Goal: Navigation & Orientation: Find specific page/section

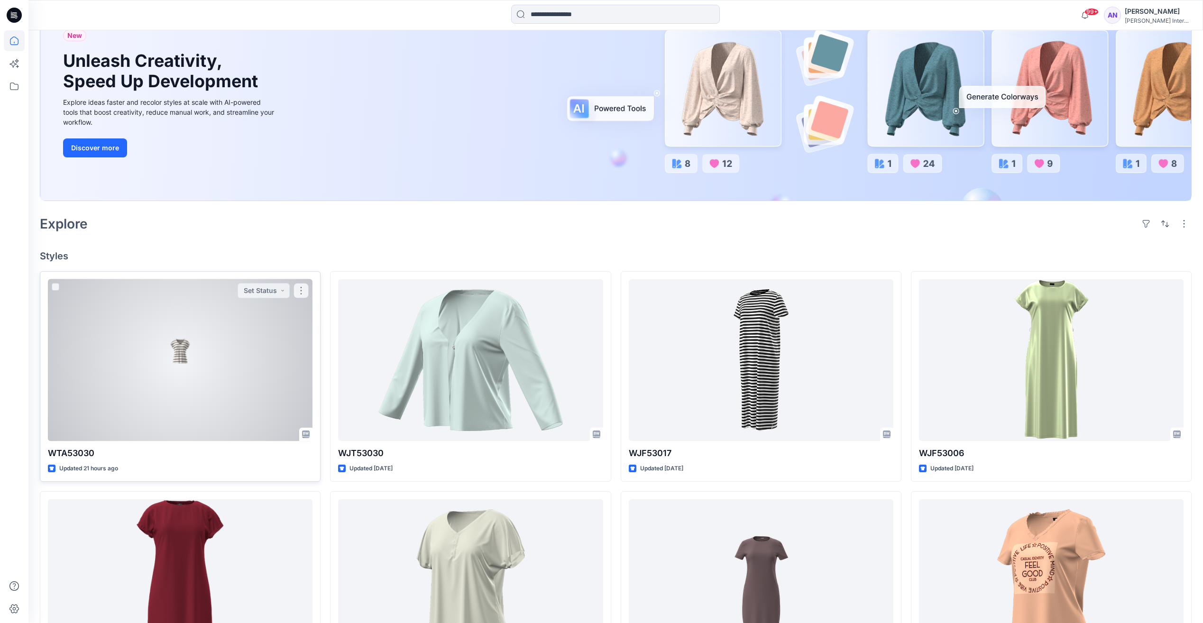
scroll to position [142, 0]
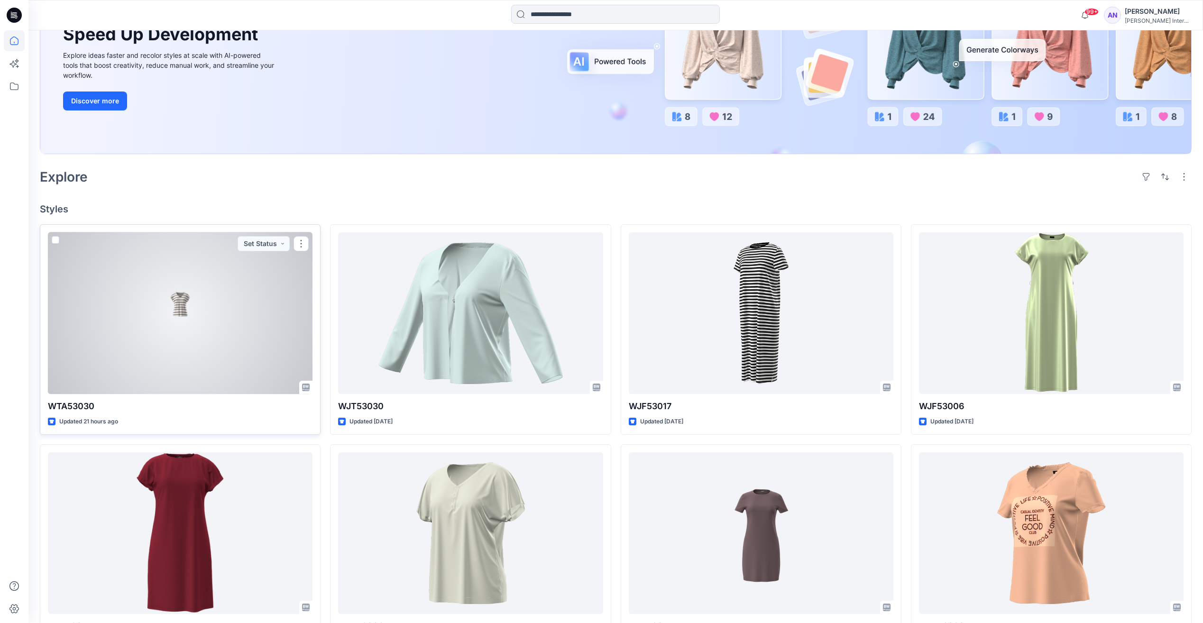
click at [203, 308] on div at bounding box center [180, 313] width 265 height 162
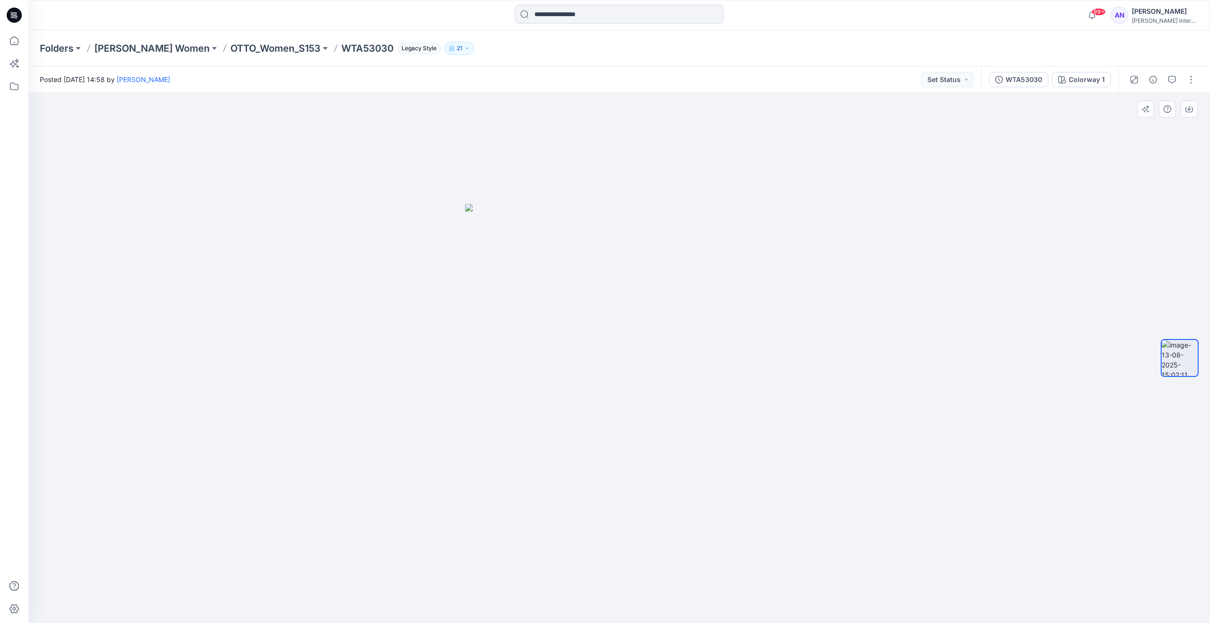
click at [621, 338] on img at bounding box center [619, 413] width 308 height 419
click at [1030, 83] on div "WTA53030" at bounding box center [1023, 79] width 37 height 10
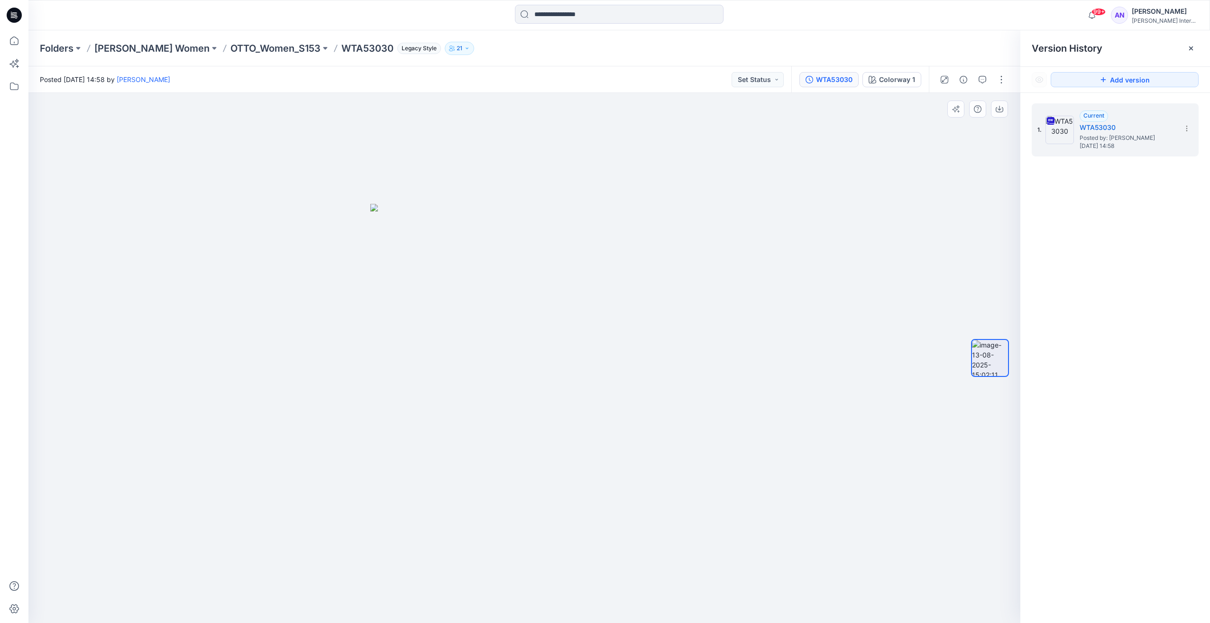
click at [498, 342] on img at bounding box center [524, 413] width 308 height 419
drag, startPoint x: 534, startPoint y: 350, endPoint x: 479, endPoint y: 352, distance: 55.0
click at [479, 352] on img at bounding box center [524, 413] width 308 height 419
drag, startPoint x: 527, startPoint y: 342, endPoint x: 486, endPoint y: 342, distance: 40.8
click at [486, 342] on img at bounding box center [524, 413] width 308 height 419
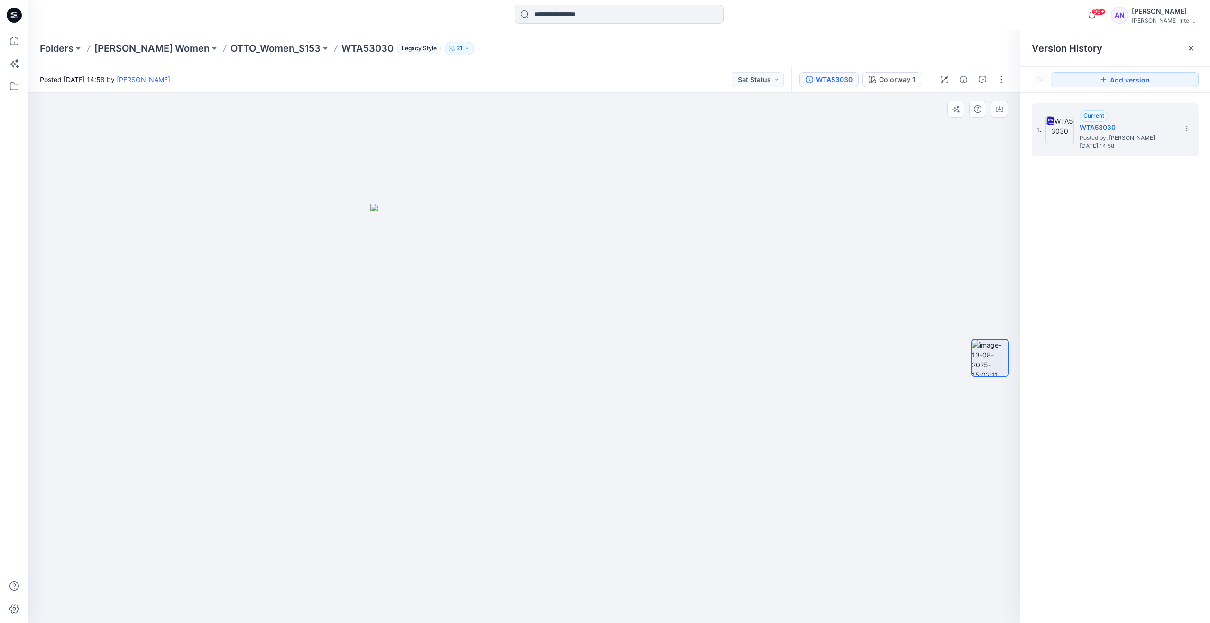
click at [533, 338] on img at bounding box center [524, 413] width 308 height 419
drag, startPoint x: 16, startPoint y: 44, endPoint x: 9, endPoint y: 84, distance: 40.9
click at [16, 44] on icon at bounding box center [14, 40] width 21 height 21
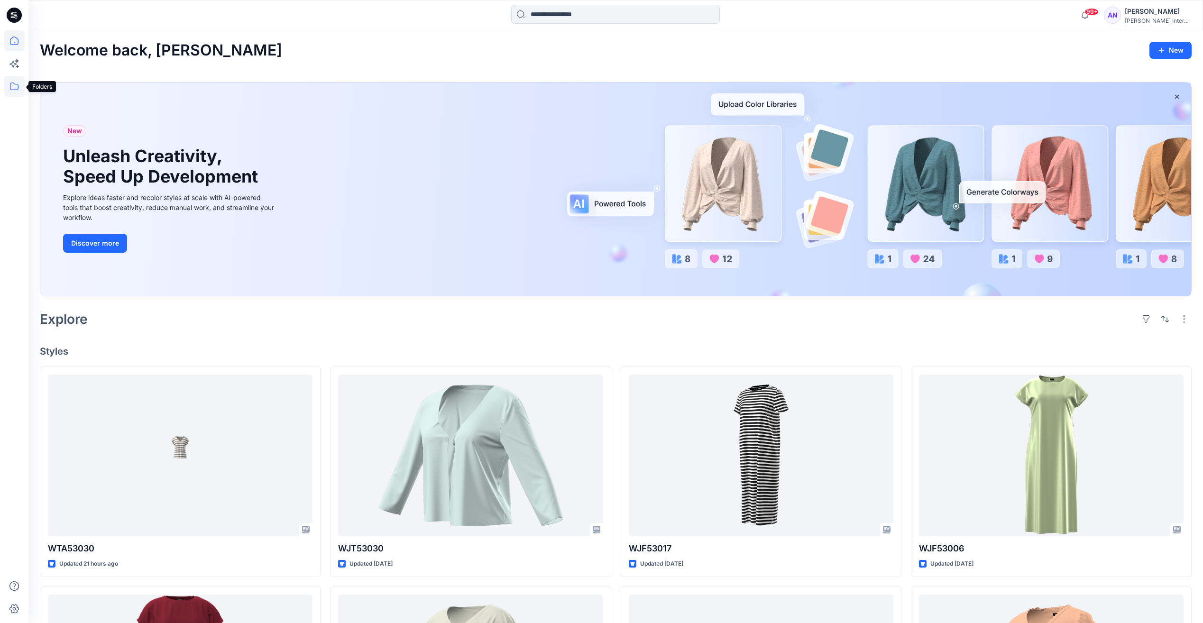
click at [13, 86] on icon at bounding box center [14, 86] width 21 height 21
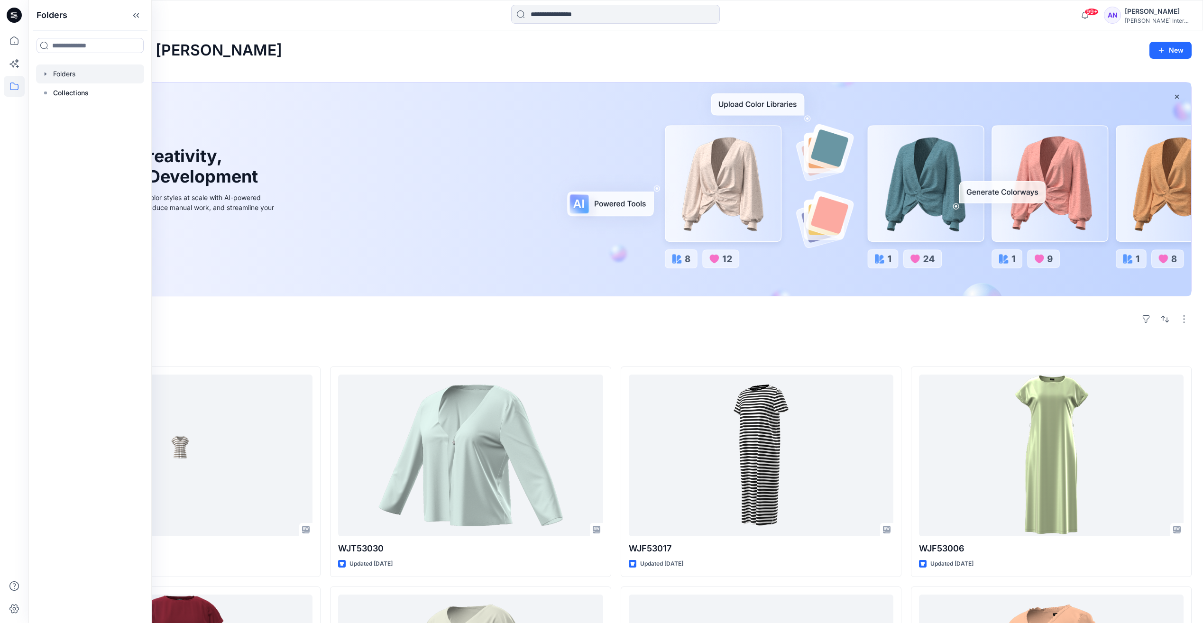
click at [59, 80] on div at bounding box center [90, 73] width 108 height 19
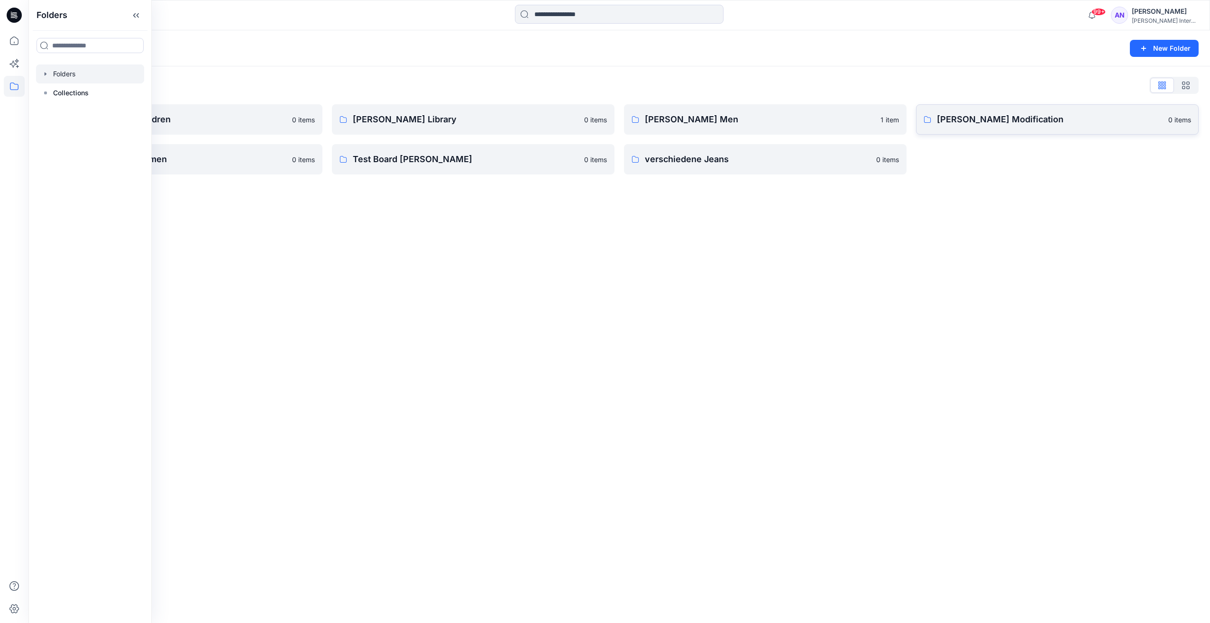
click at [941, 115] on p "[PERSON_NAME] Modification" at bounding box center [1050, 119] width 226 height 13
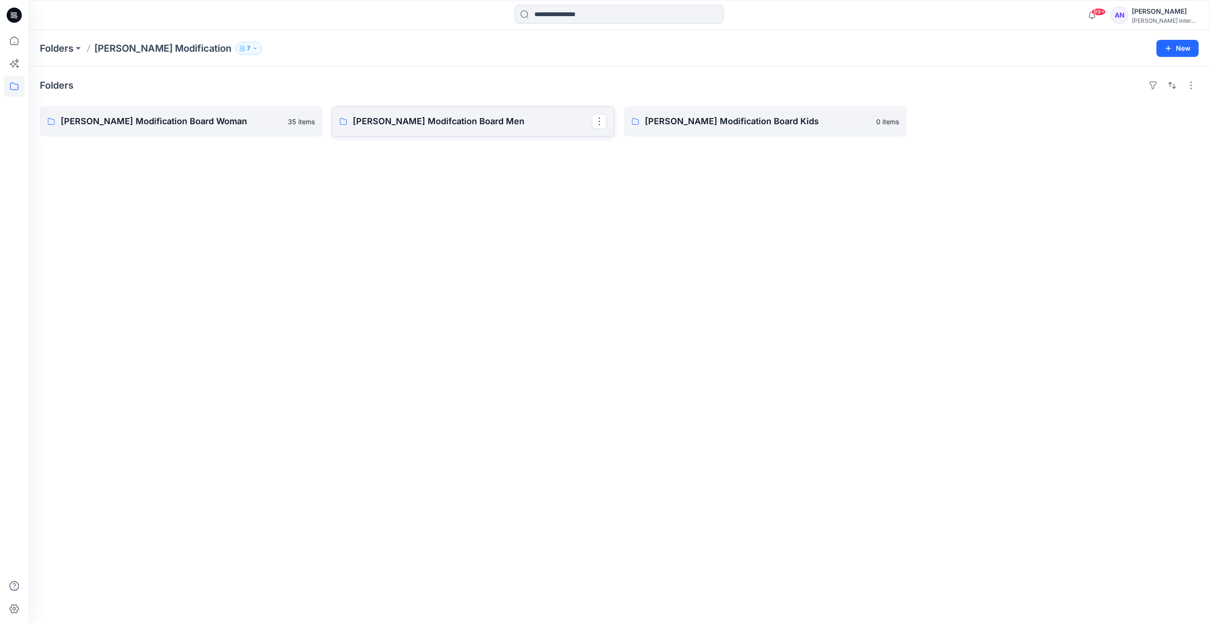
click at [511, 124] on p "[PERSON_NAME] Modifcation Board Men" at bounding box center [472, 121] width 239 height 13
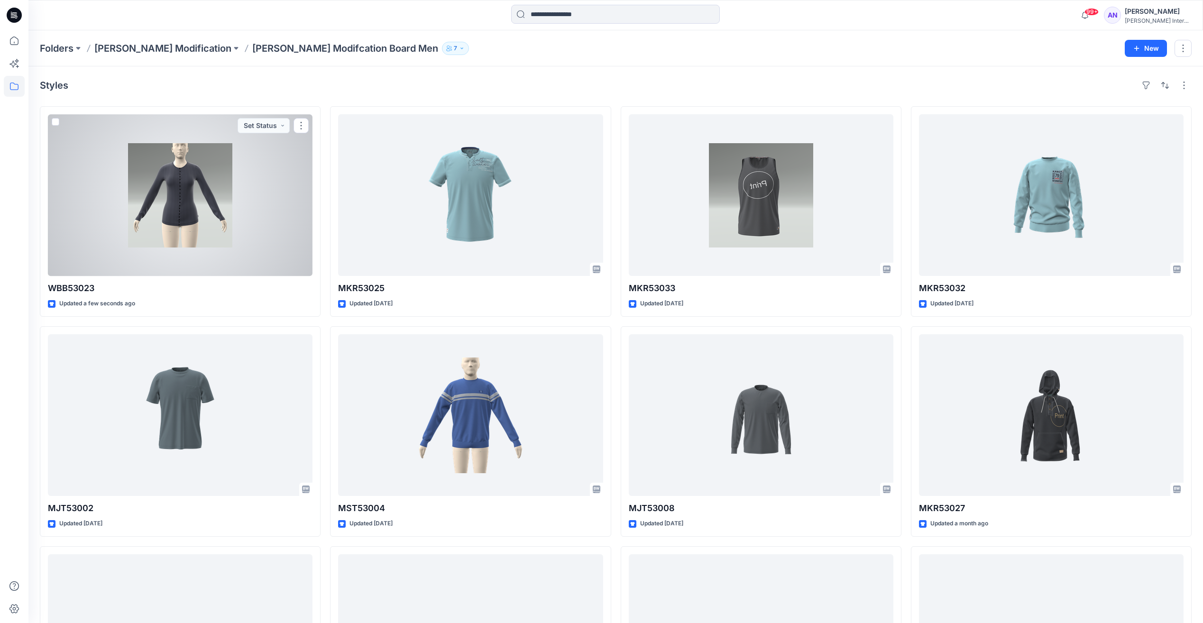
click at [209, 197] on div at bounding box center [180, 195] width 265 height 162
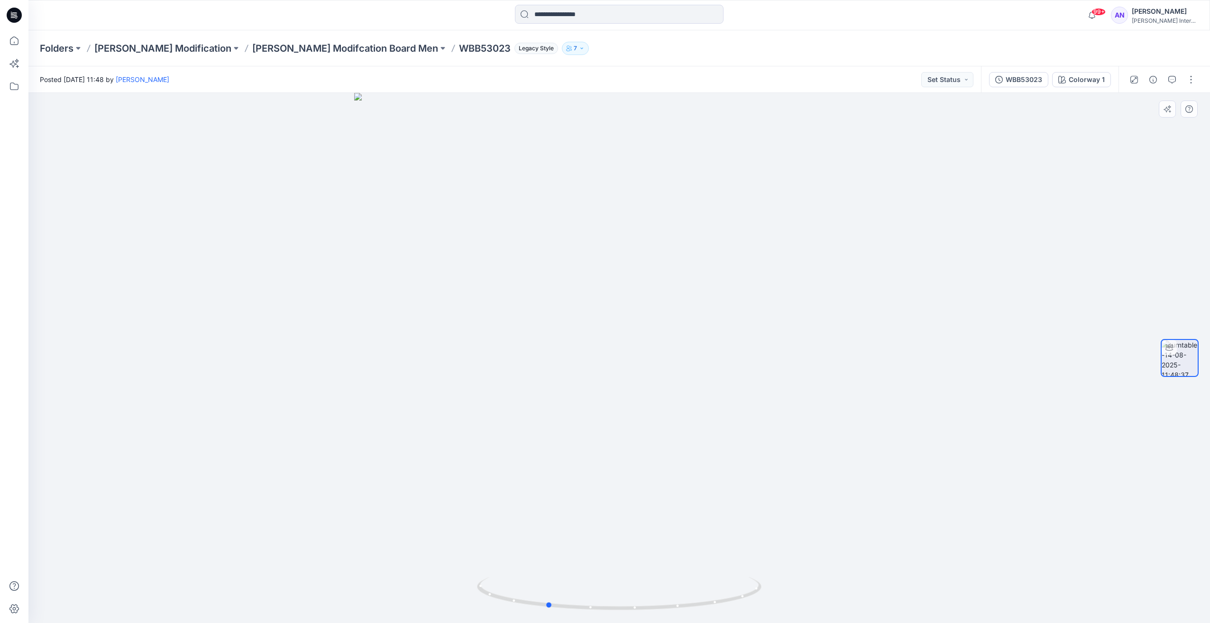
drag, startPoint x: 581, startPoint y: 458, endPoint x: 505, endPoint y: 458, distance: 76.3
click at [505, 458] on div at bounding box center [618, 358] width 1181 height 530
drag, startPoint x: 534, startPoint y: 444, endPoint x: 472, endPoint y: 443, distance: 61.6
click at [472, 443] on div at bounding box center [618, 358] width 1181 height 530
click at [1010, 81] on div "WBB53023" at bounding box center [1023, 79] width 37 height 10
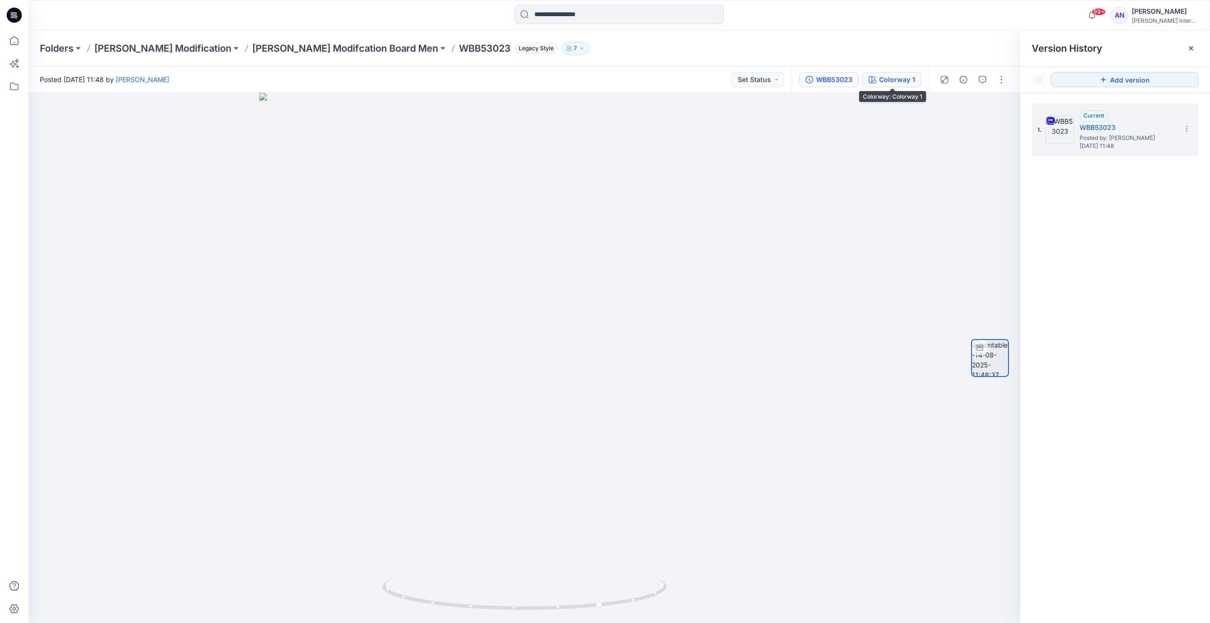
click at [905, 78] on div "Colorway 1" at bounding box center [897, 79] width 36 height 10
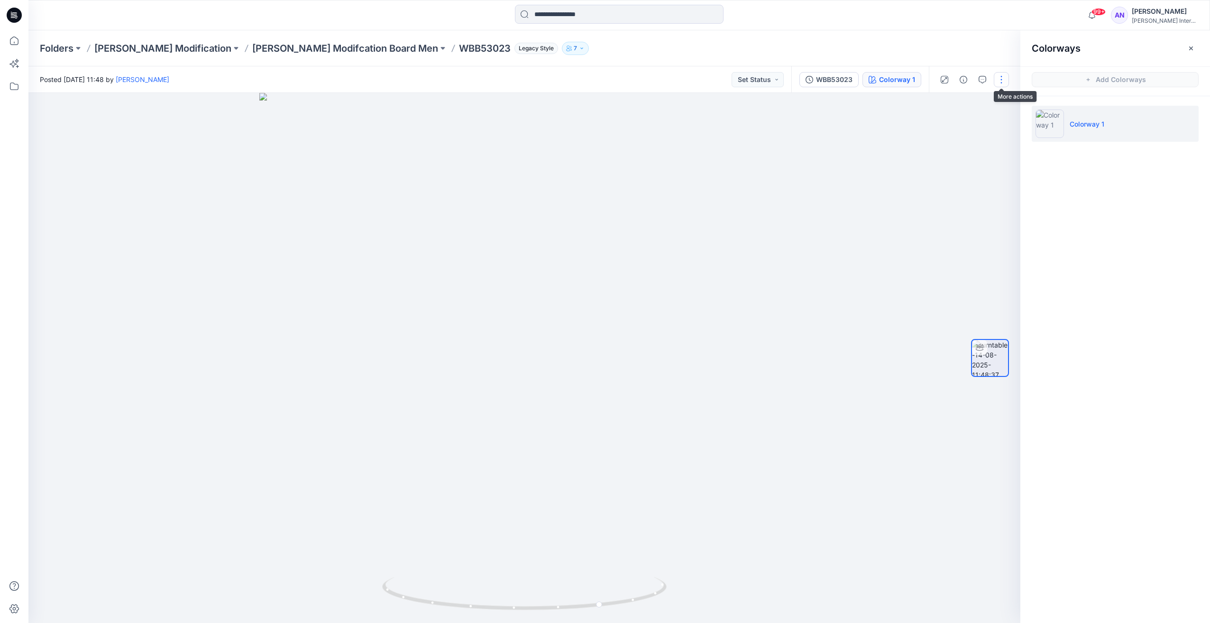
click at [1000, 81] on button "button" at bounding box center [1001, 79] width 15 height 15
click at [941, 101] on p "Edit" at bounding box center [941, 102] width 12 height 10
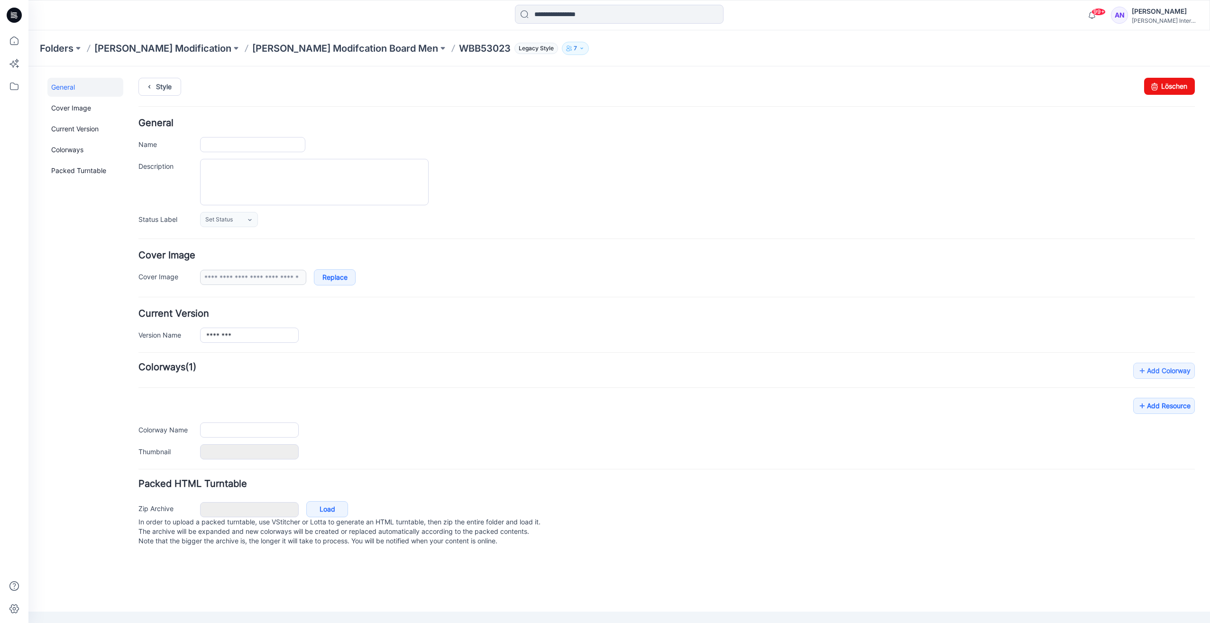
type input "********"
type input "**********"
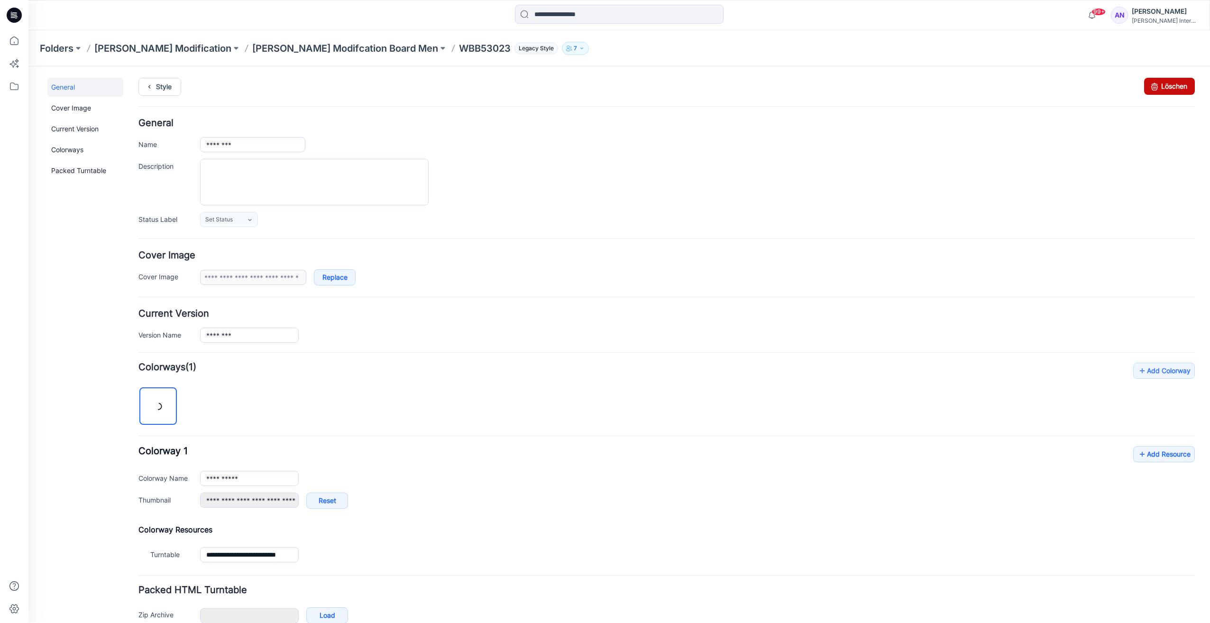
drag, startPoint x: 1149, startPoint y: 87, endPoint x: 670, endPoint y: 111, distance: 479.9
click at [1149, 87] on icon at bounding box center [1154, 86] width 13 height 17
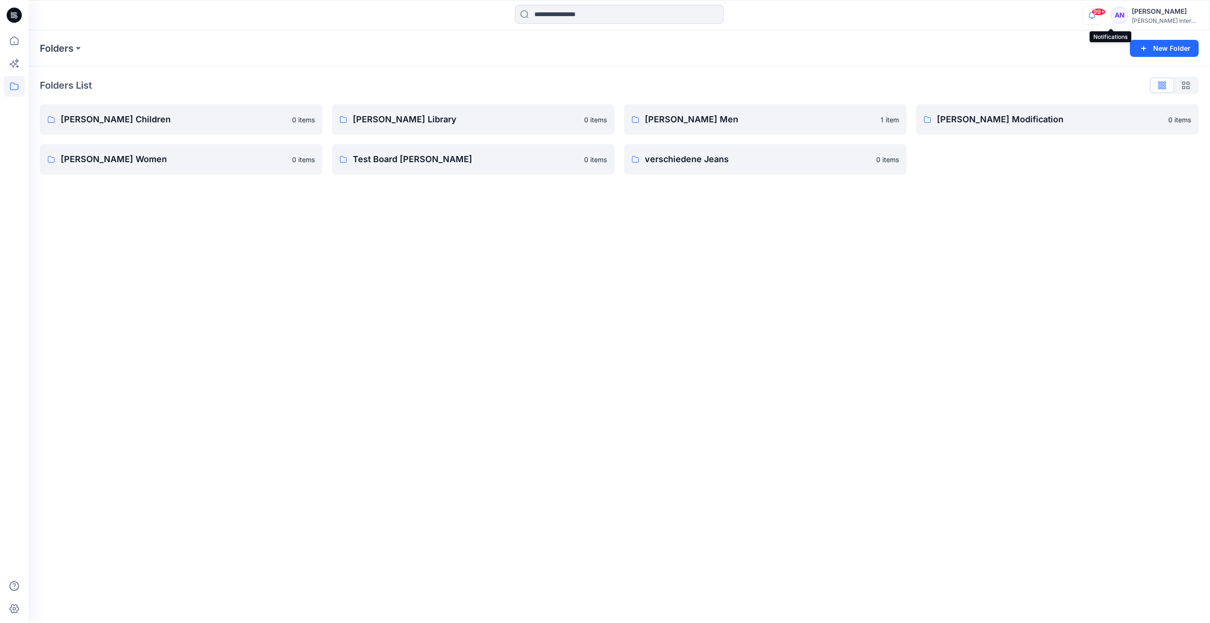
click at [1101, 15] on icon "button" at bounding box center [1092, 15] width 18 height 19
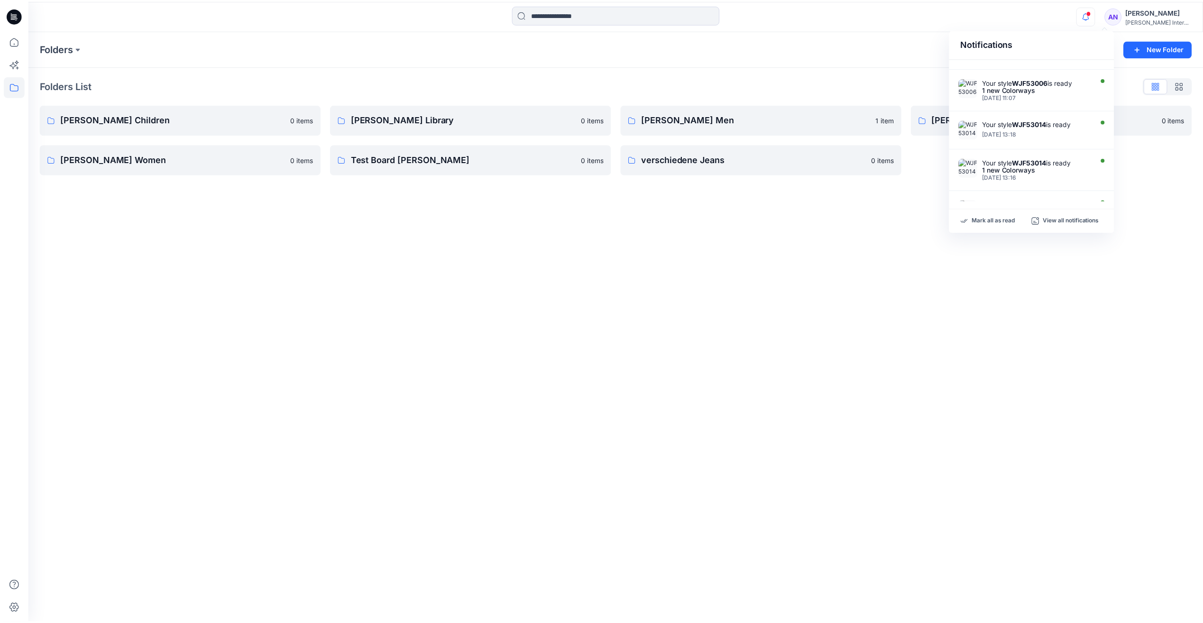
scroll to position [237, 0]
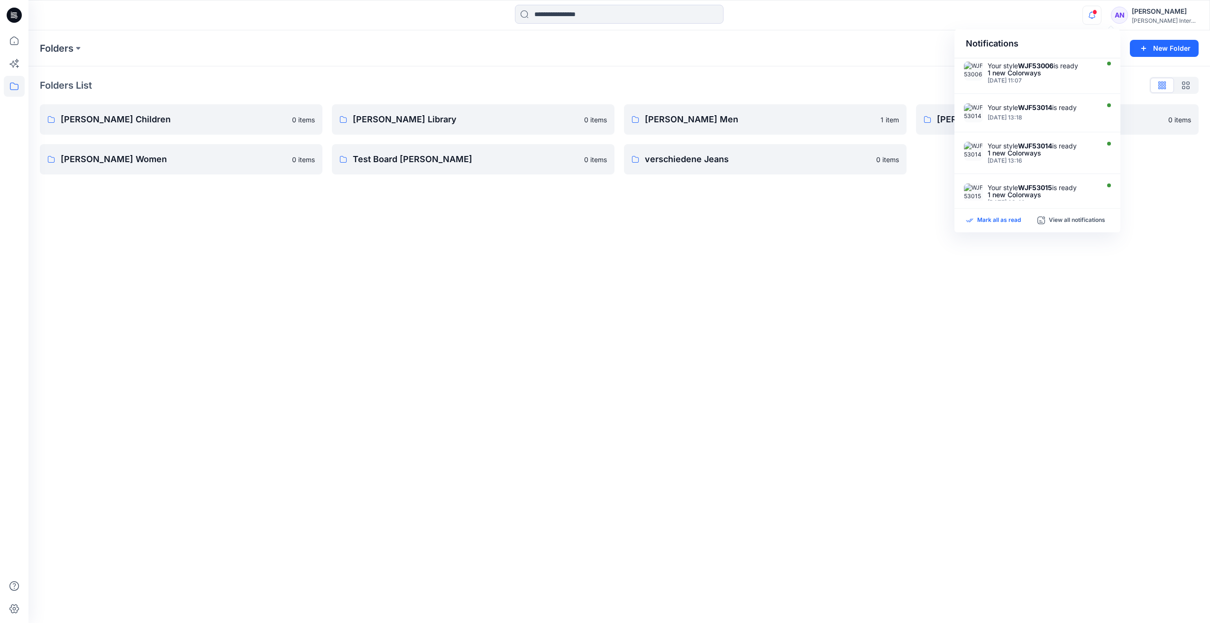
click at [1005, 223] on p "Mark all as read" at bounding box center [999, 220] width 44 height 9
click at [131, 229] on div "Folders New Folder Folders List OTTO Children 0 items OTTO Women 0 items OTTO L…" at bounding box center [618, 326] width 1181 height 593
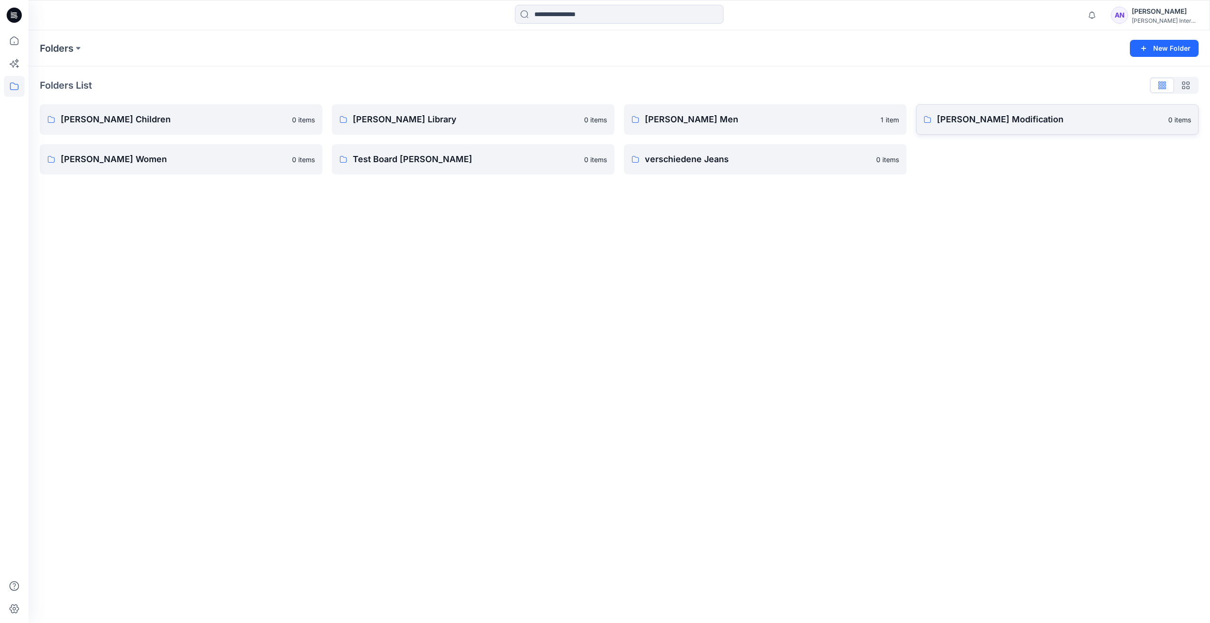
click at [949, 121] on p "[PERSON_NAME] Modification" at bounding box center [1050, 119] width 226 height 13
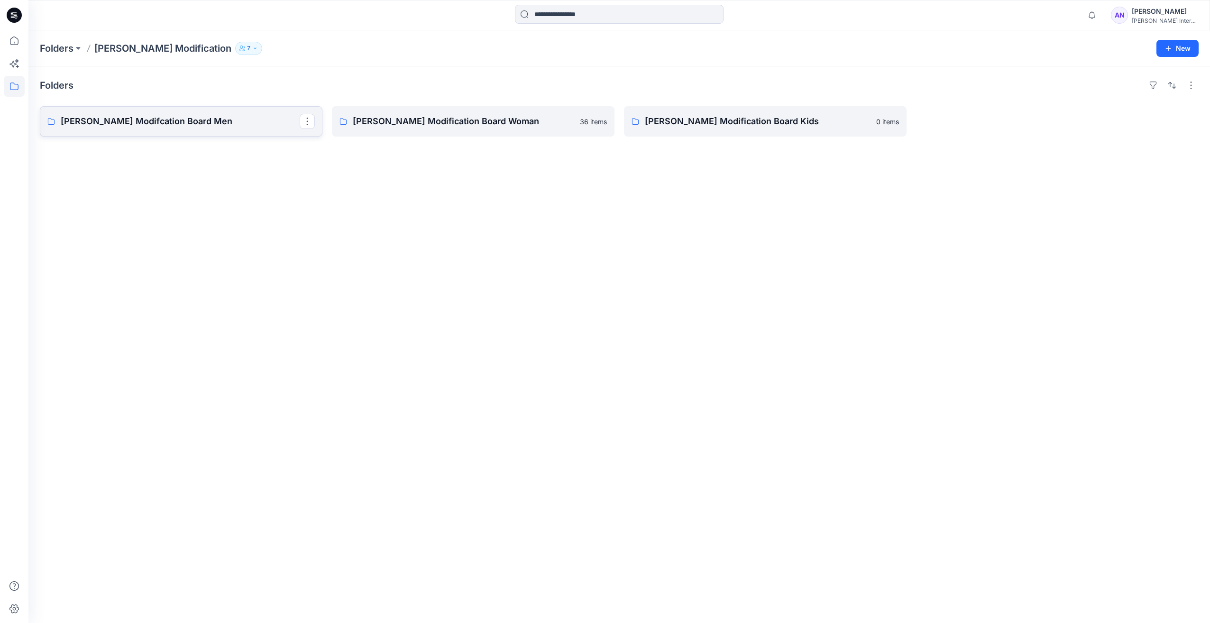
click at [170, 123] on p "[PERSON_NAME] Modifcation Board Men" at bounding box center [180, 121] width 239 height 13
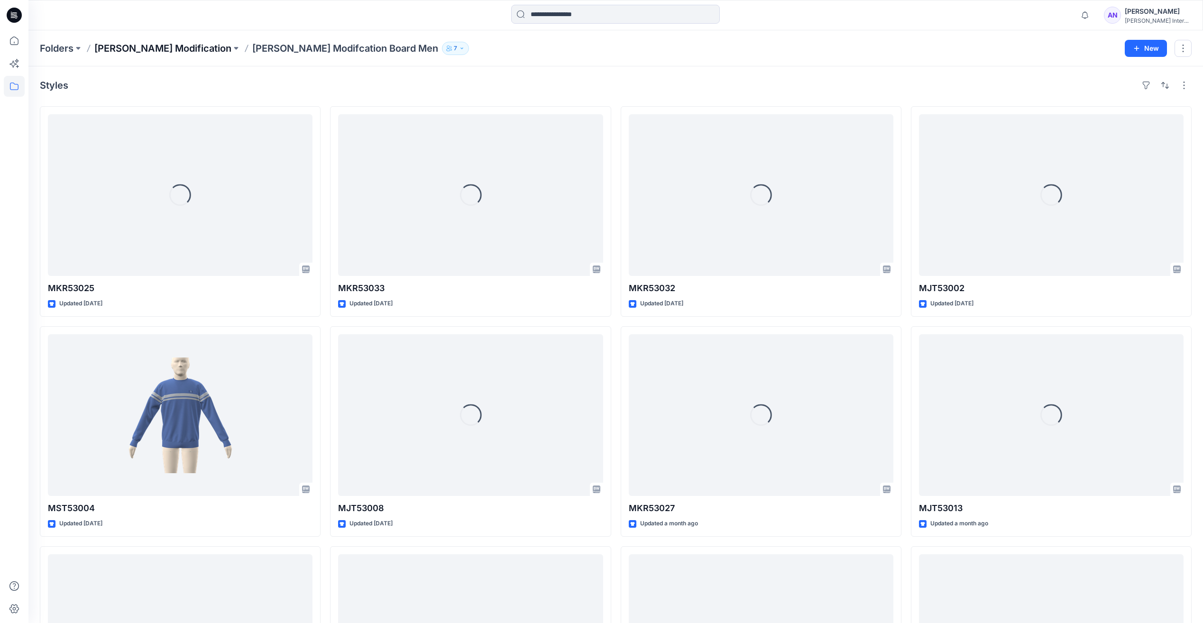
click at [149, 48] on p "[PERSON_NAME] Modification" at bounding box center [162, 48] width 137 height 13
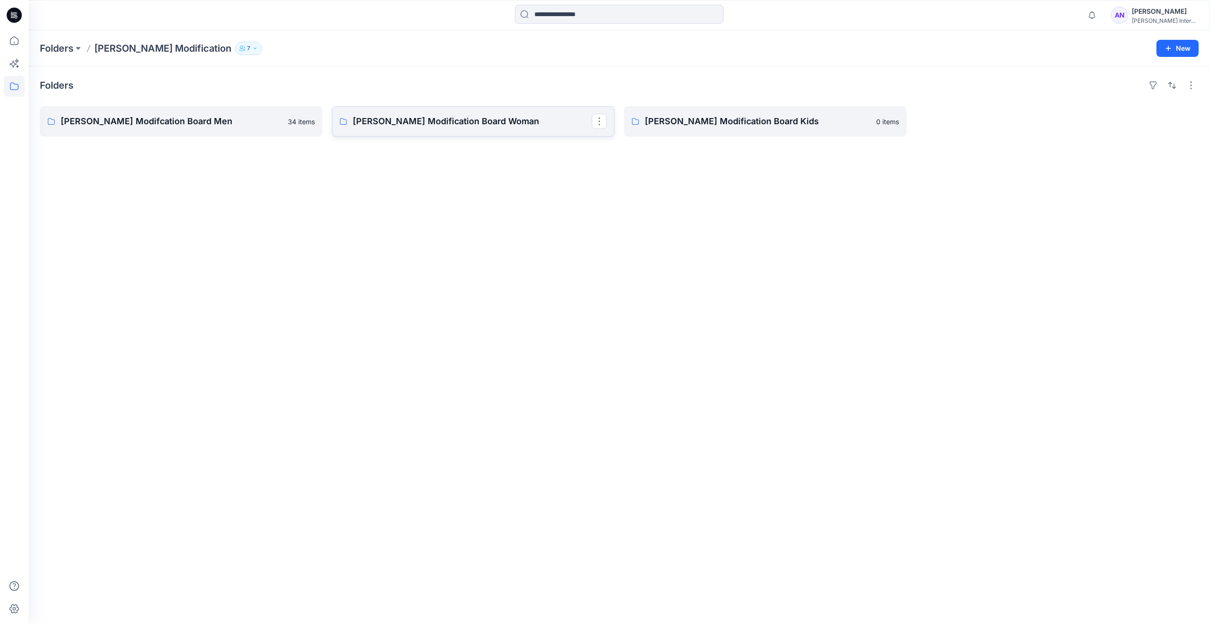
click at [464, 123] on p "Otto Modification Board Woman" at bounding box center [472, 121] width 239 height 13
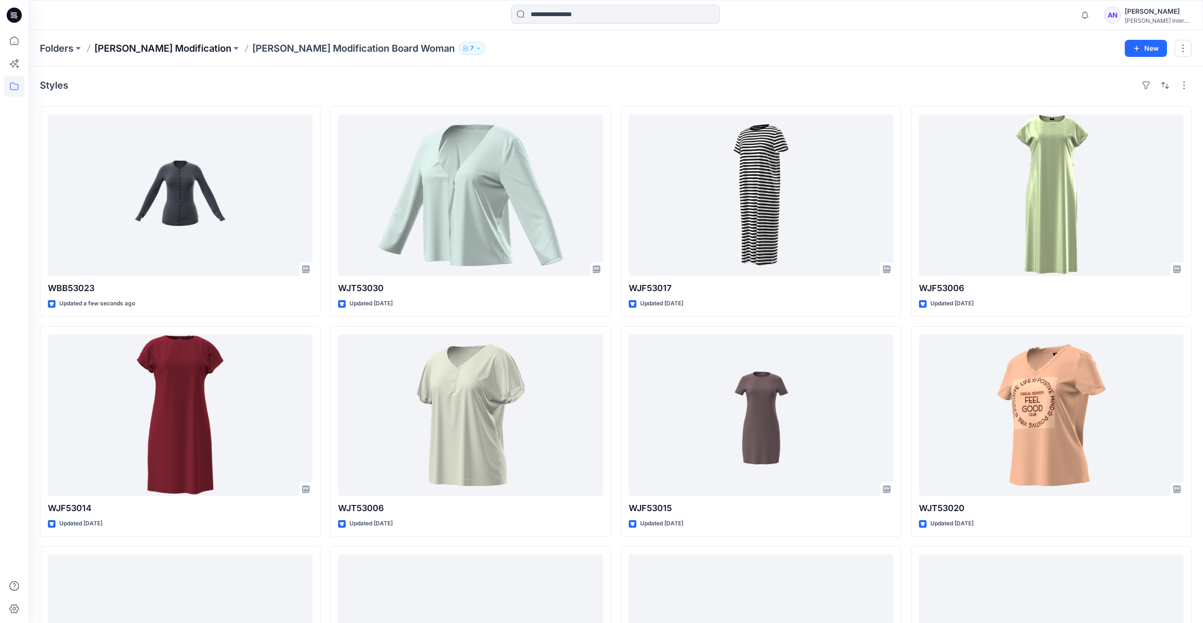
click at [108, 47] on p "[PERSON_NAME] Modification" at bounding box center [162, 48] width 137 height 13
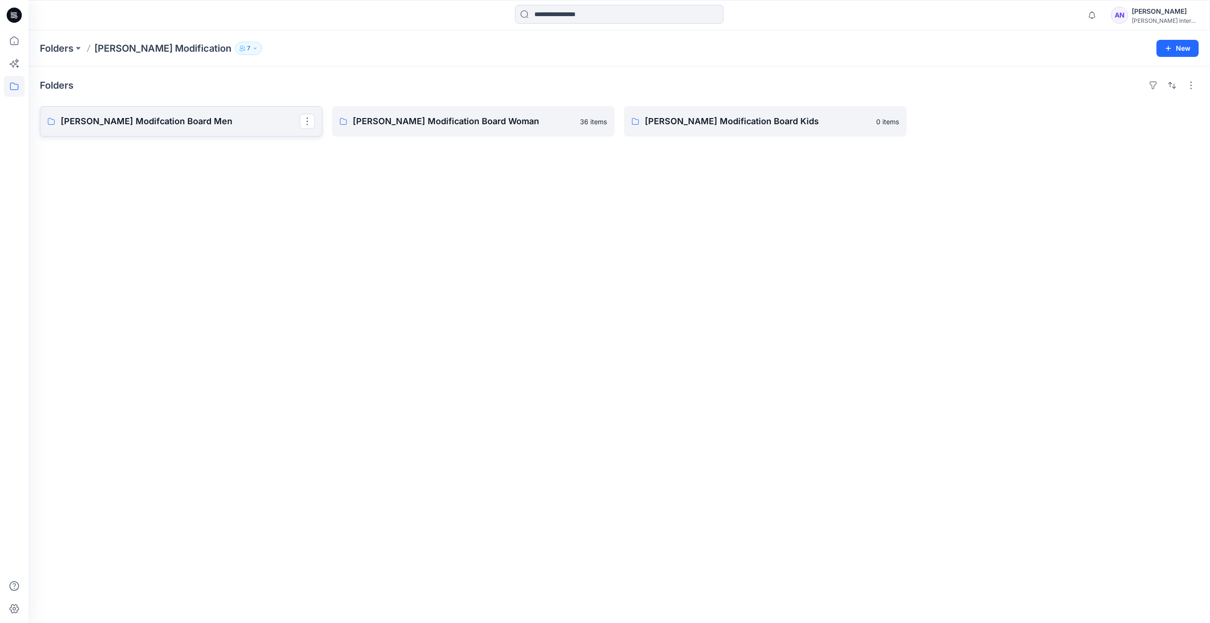
click at [131, 119] on p "[PERSON_NAME] Modifcation Board Men" at bounding box center [180, 121] width 239 height 13
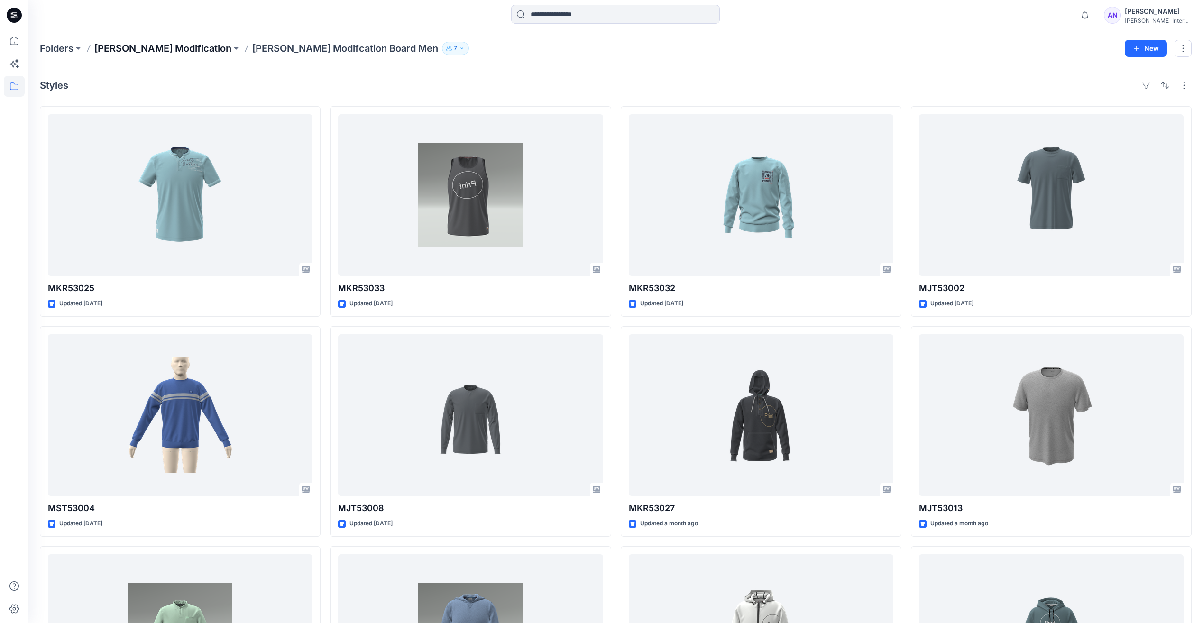
click at [150, 52] on p "[PERSON_NAME] Modification" at bounding box center [162, 48] width 137 height 13
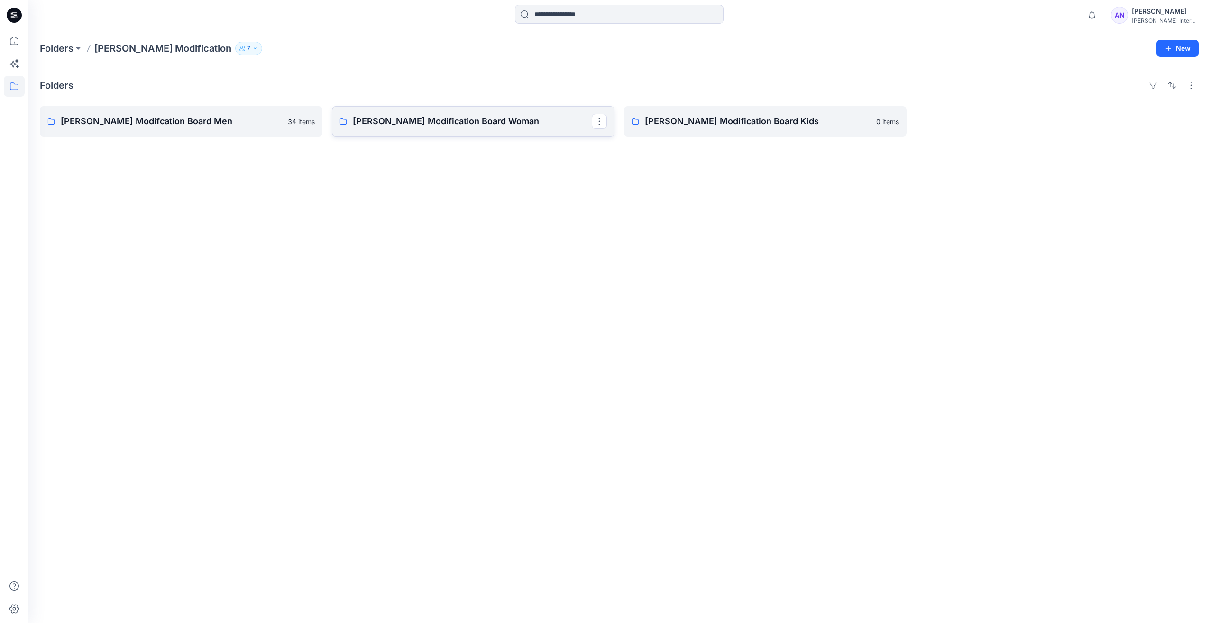
click at [499, 124] on p "Otto Modification Board Woman" at bounding box center [472, 121] width 239 height 13
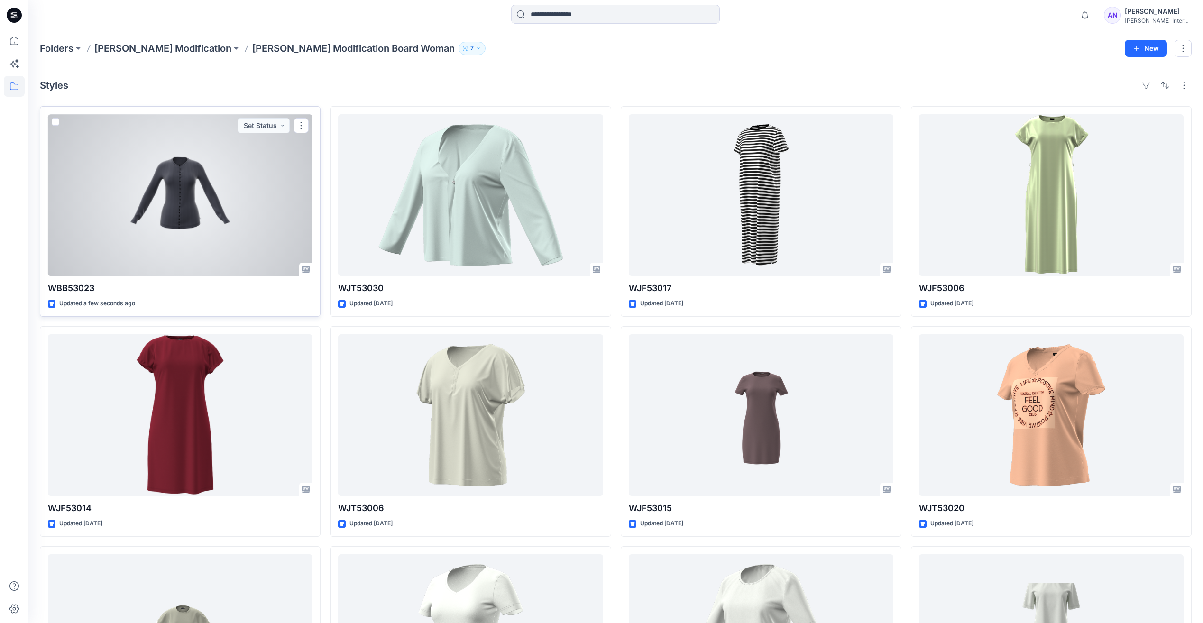
click at [263, 190] on div at bounding box center [180, 195] width 265 height 162
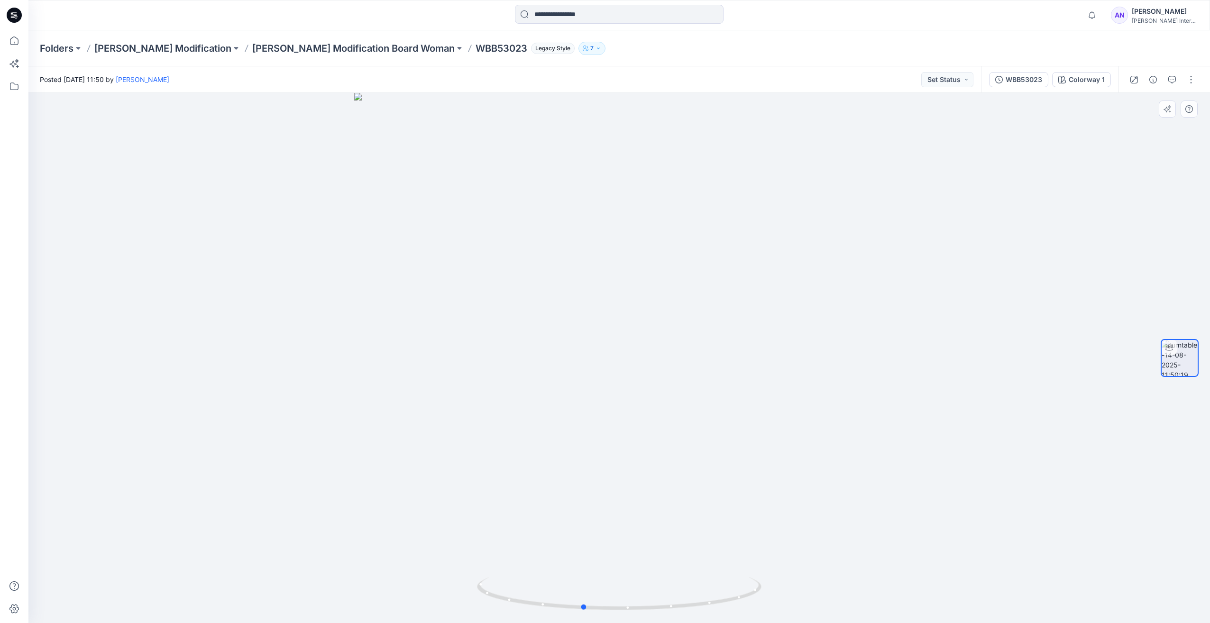
drag, startPoint x: 634, startPoint y: 359, endPoint x: 548, endPoint y: 359, distance: 85.8
click at [548, 359] on div at bounding box center [618, 358] width 1181 height 530
drag, startPoint x: 587, startPoint y: 352, endPoint x: 501, endPoint y: 355, distance: 85.8
click at [501, 355] on div at bounding box center [618, 358] width 1181 height 530
click at [1015, 80] on div "WBB53023" at bounding box center [1023, 79] width 37 height 10
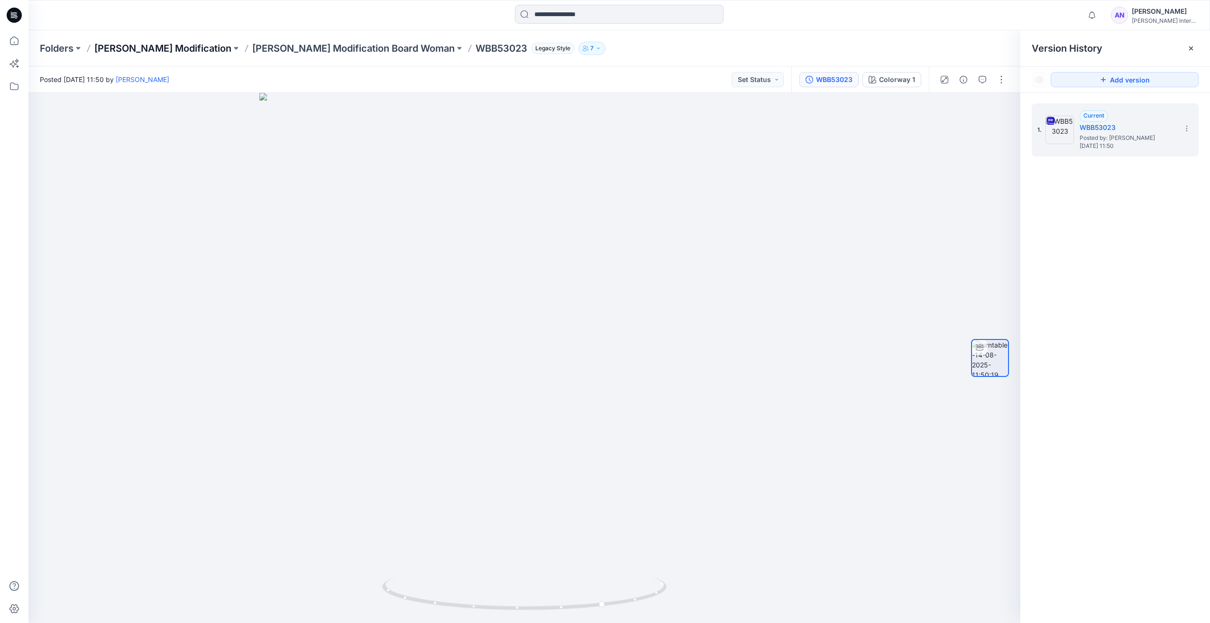
click at [158, 54] on p "[PERSON_NAME] Modification" at bounding box center [162, 48] width 137 height 13
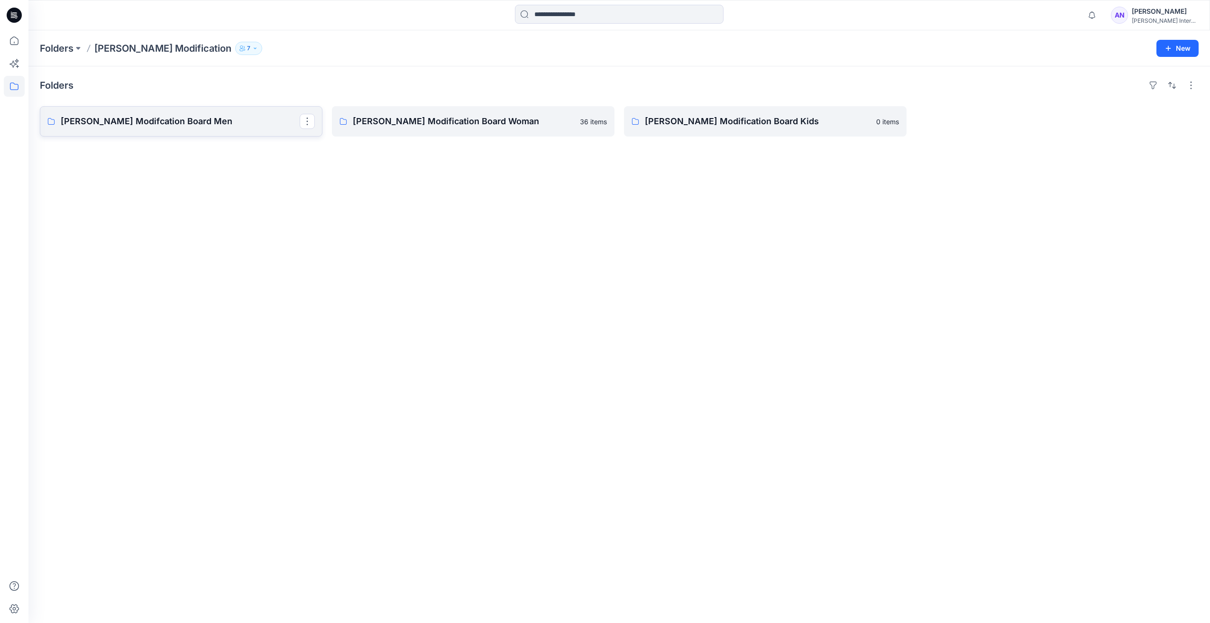
click at [218, 117] on p "[PERSON_NAME] Modifcation Board Men" at bounding box center [180, 121] width 239 height 13
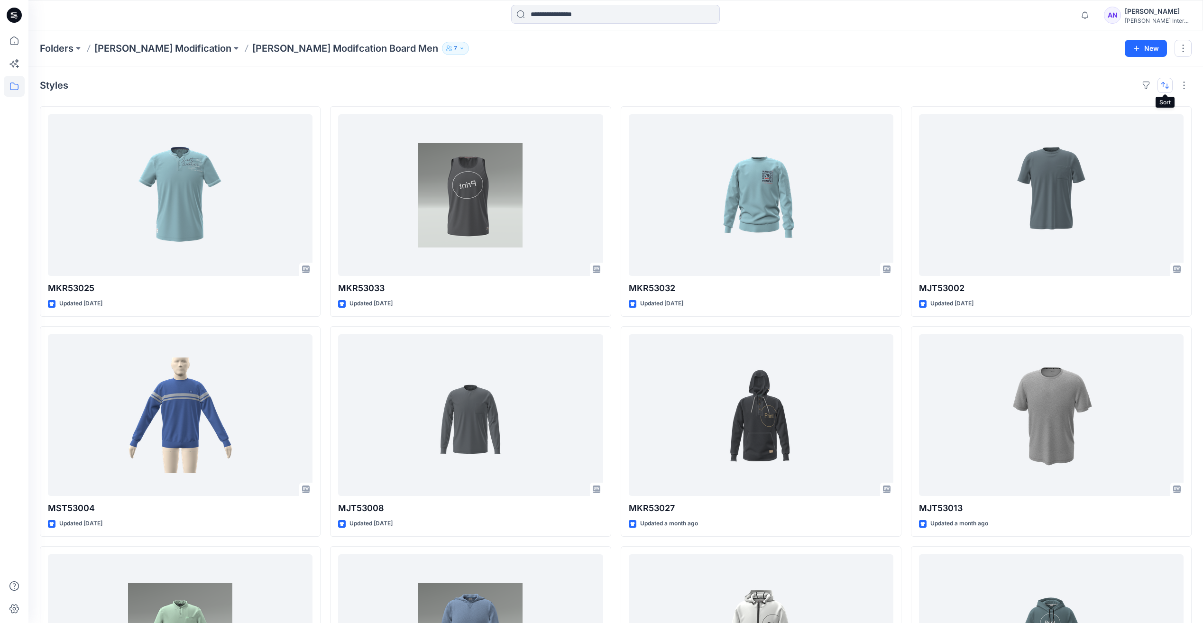
click at [1163, 89] on button "button" at bounding box center [1164, 85] width 15 height 15
click at [1119, 110] on p "Last update" at bounding box center [1133, 109] width 60 height 10
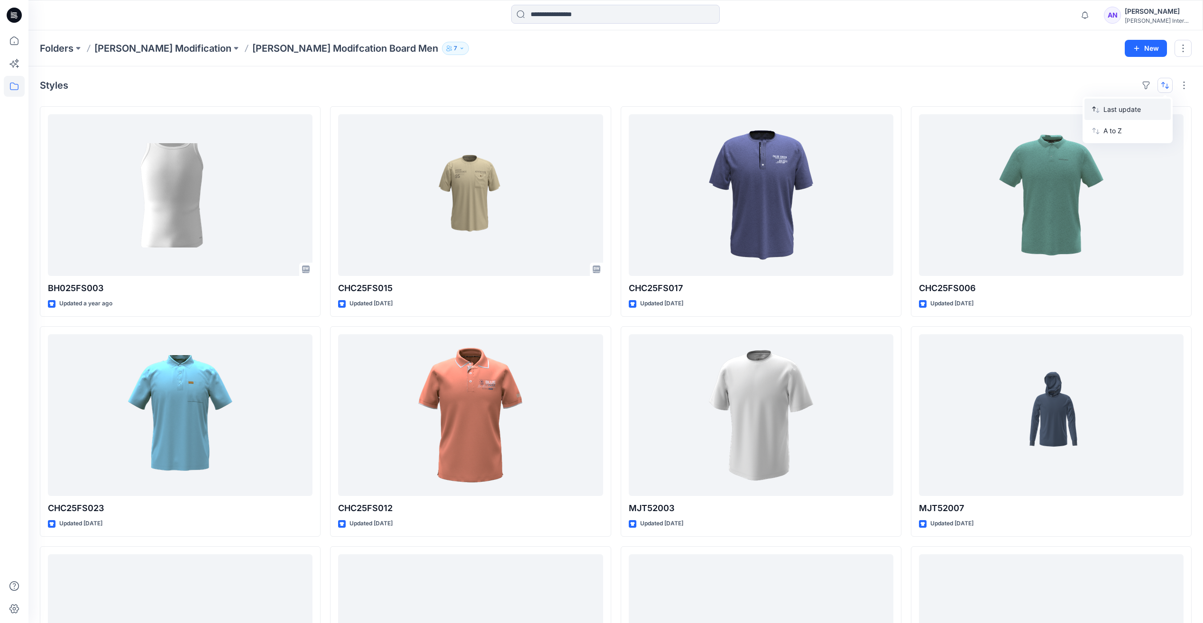
click at [1121, 110] on p "Last update" at bounding box center [1133, 109] width 60 height 10
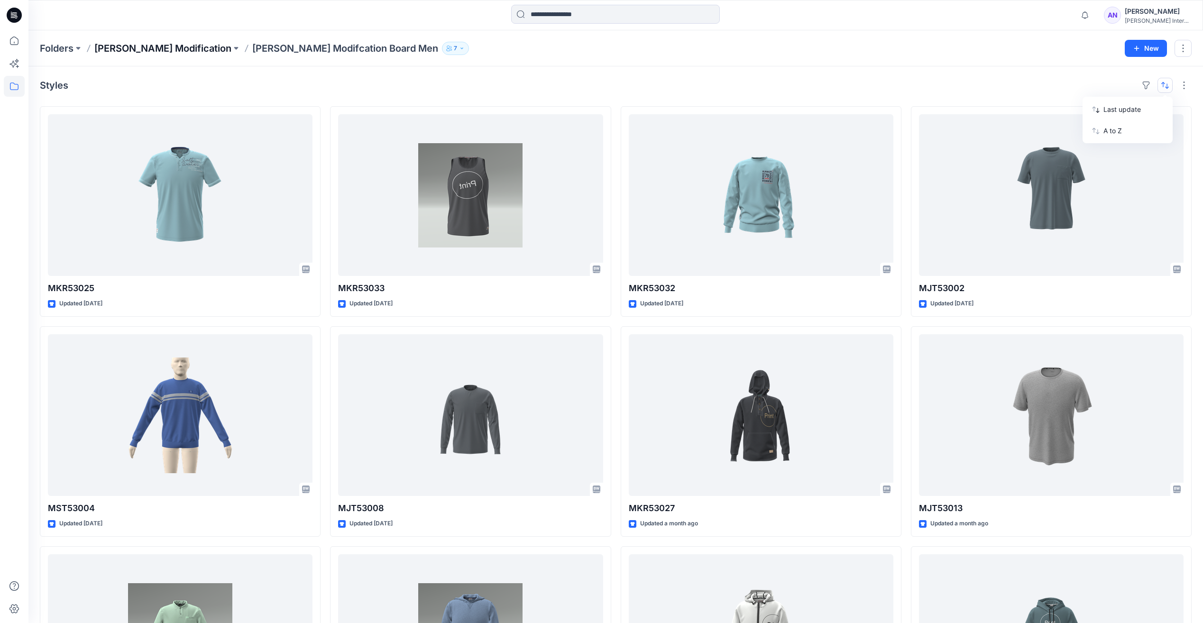
click at [137, 52] on p "[PERSON_NAME] Modification" at bounding box center [162, 48] width 137 height 13
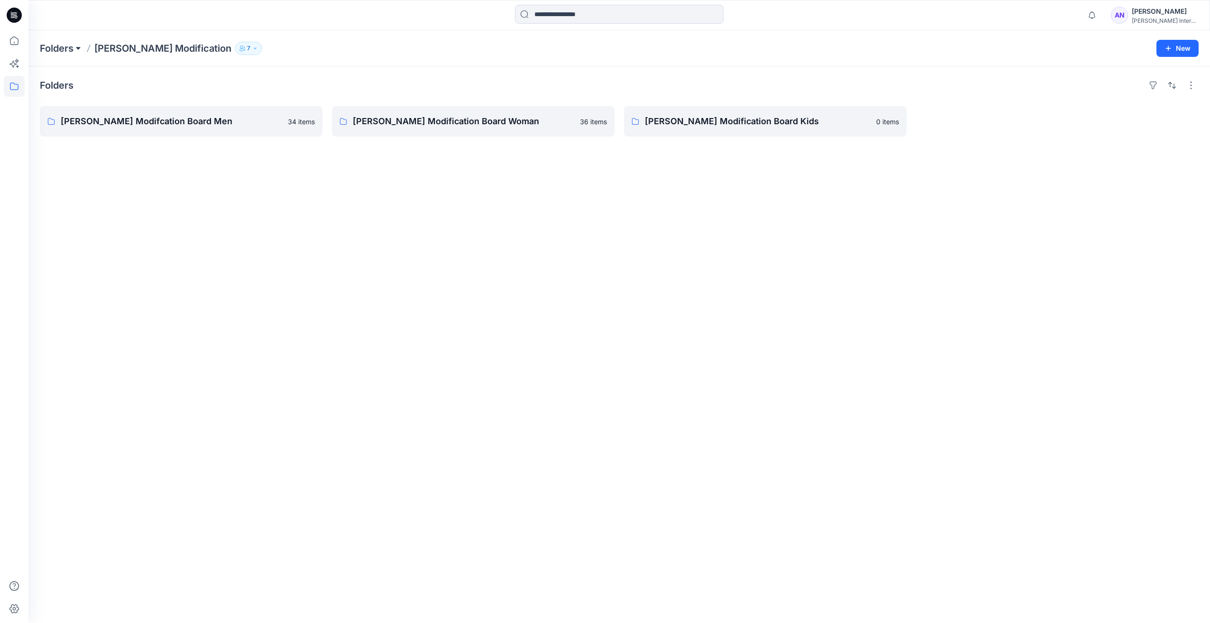
click at [77, 52] on button at bounding box center [77, 48] width 9 height 13
